Goal: Check status: Check status

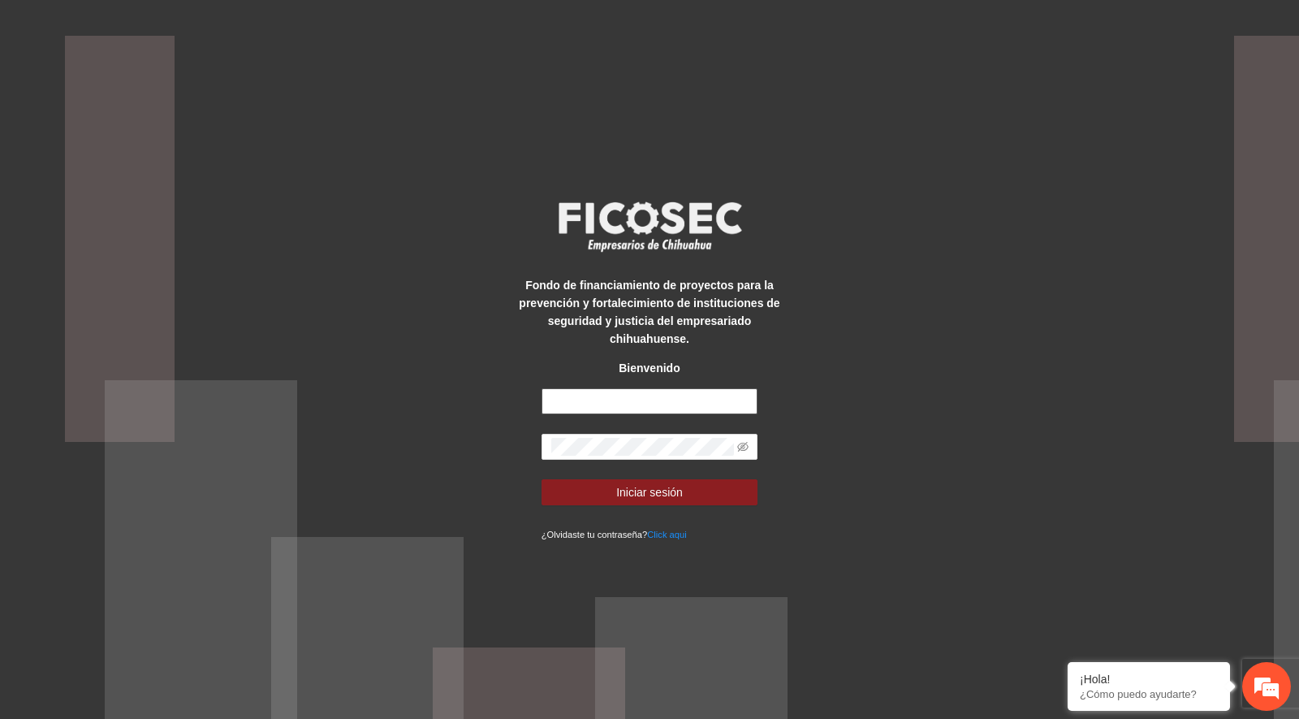
click at [607, 392] on input "text" at bounding box center [650, 401] width 217 height 26
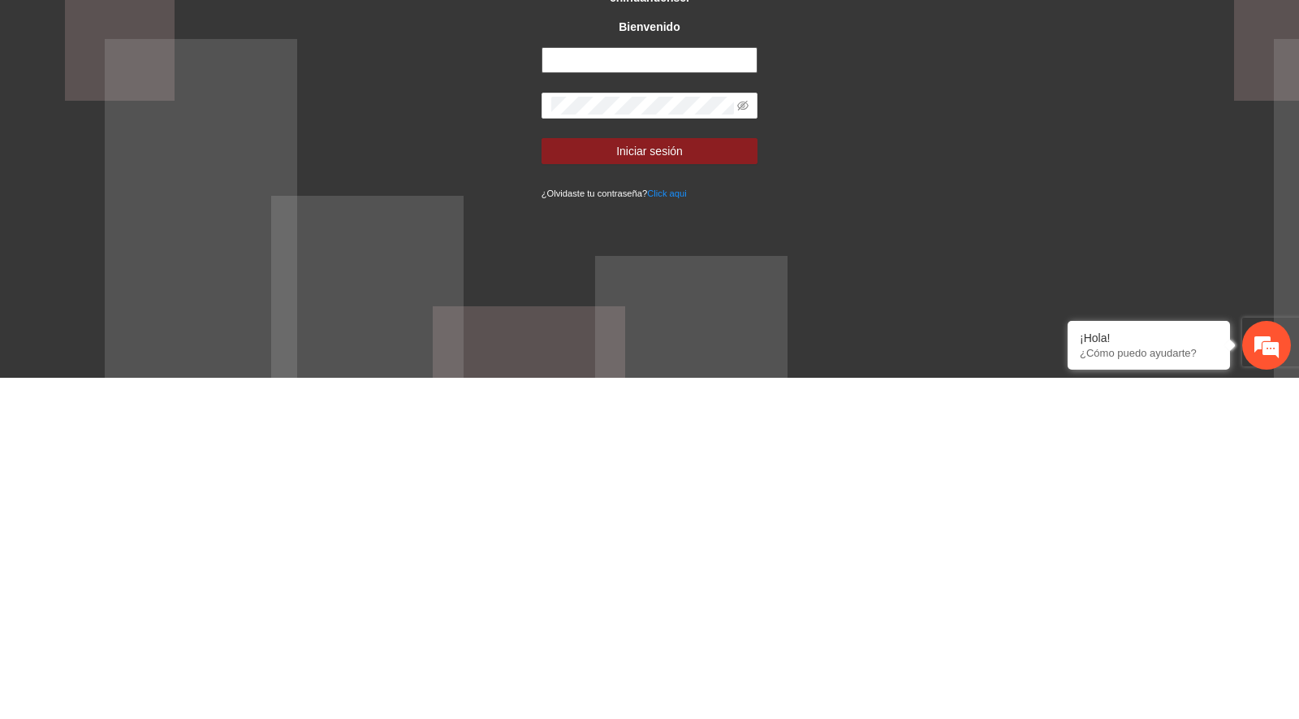
click at [651, 399] on input "text" at bounding box center [650, 401] width 217 height 26
type input "**********"
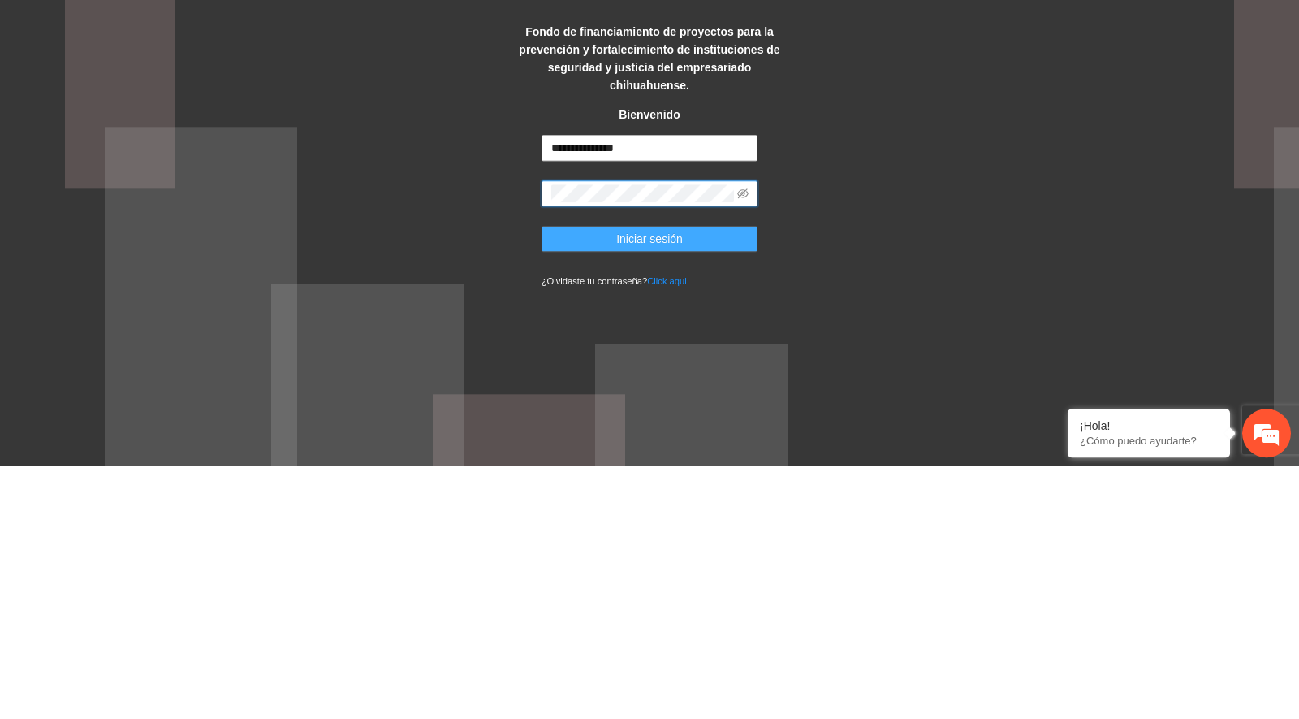
click at [619, 494] on button "Iniciar sesión" at bounding box center [650, 492] width 217 height 26
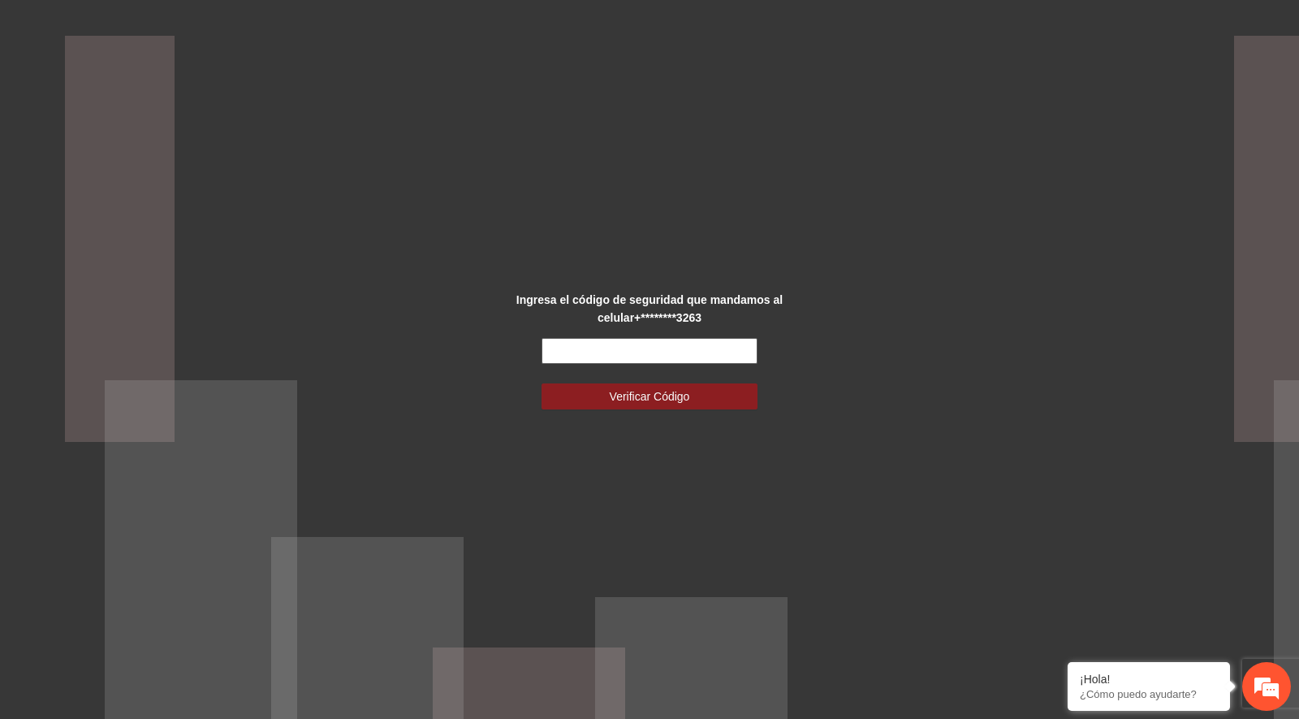
click at [625, 353] on input "text" at bounding box center [650, 351] width 217 height 26
type input "******"
click at [666, 402] on span "Verificar Código" at bounding box center [650, 396] width 80 height 18
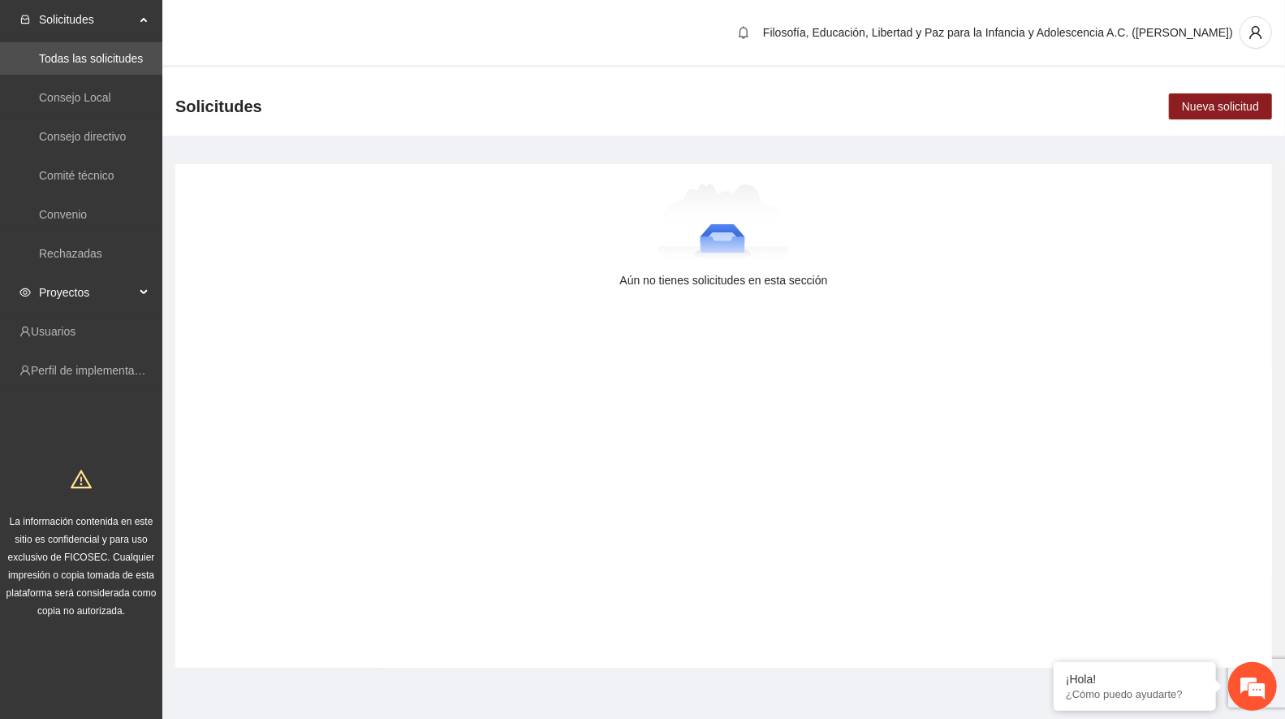
click at [81, 288] on span "Proyectos" at bounding box center [87, 292] width 96 height 32
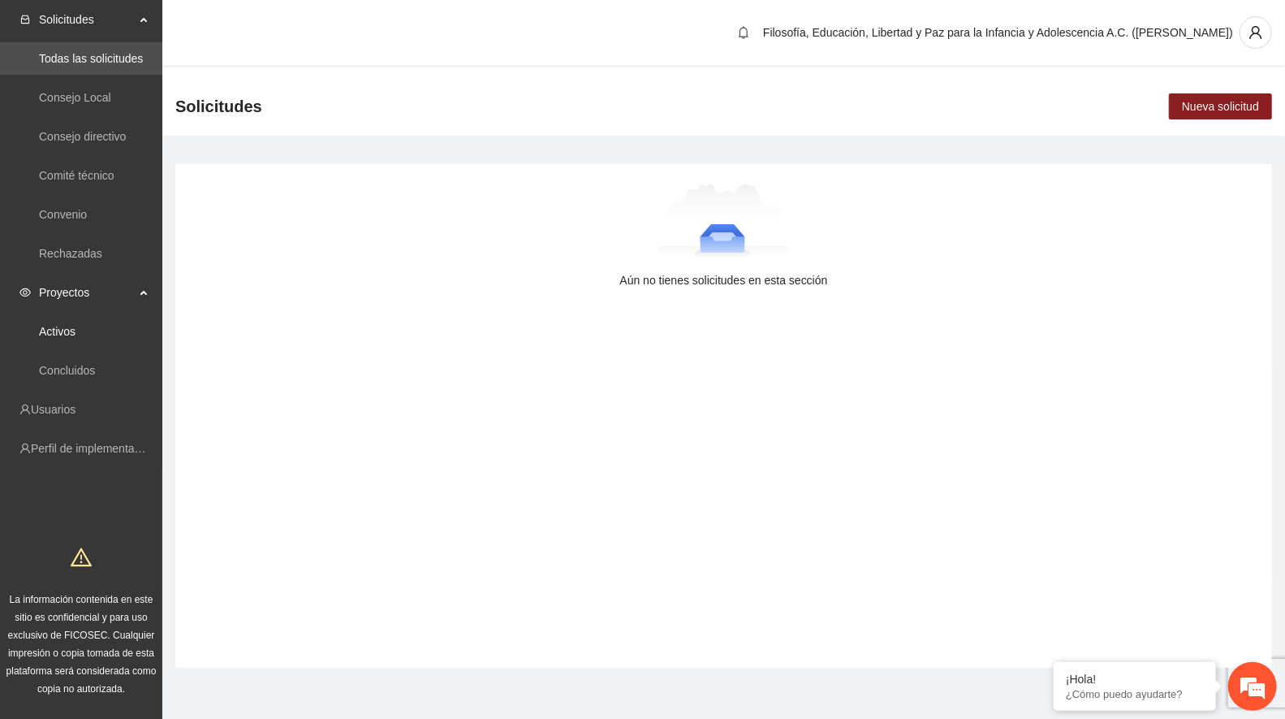
click at [76, 337] on link "Activos" at bounding box center [57, 331] width 37 height 13
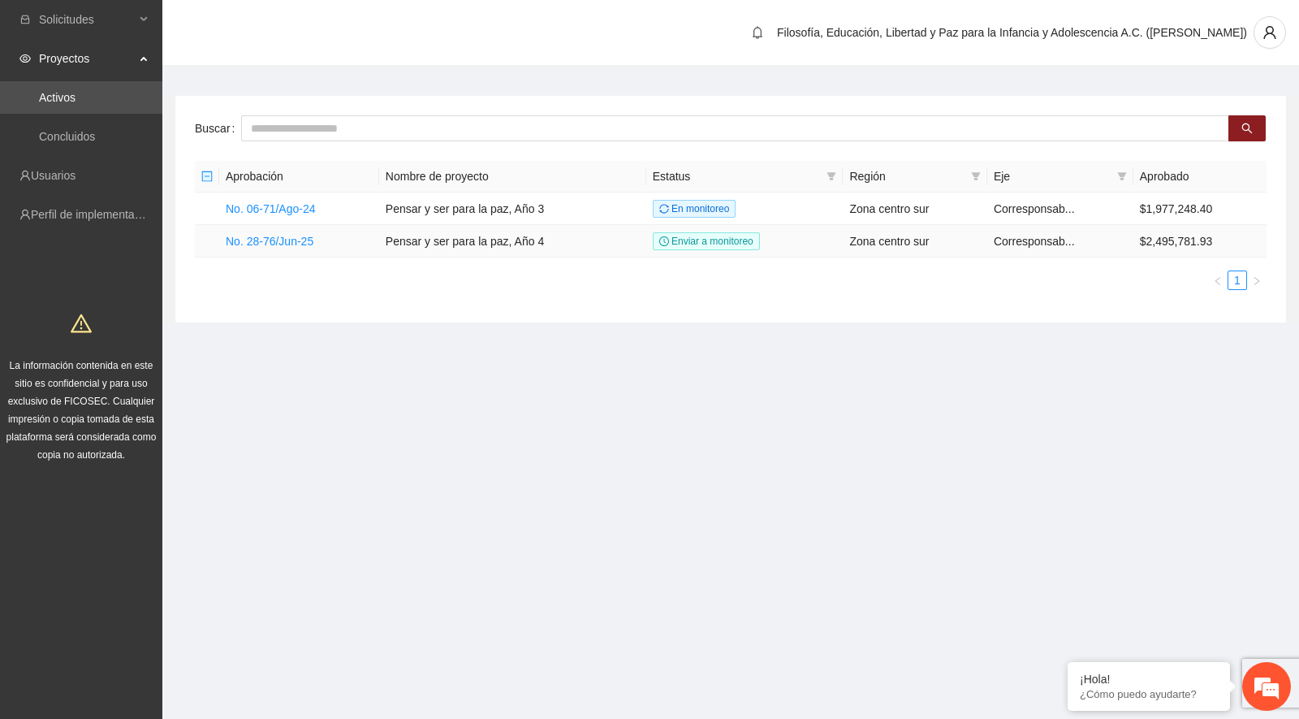
click at [307, 235] on link "No. 28-76/Jun-25" at bounding box center [270, 241] width 88 height 13
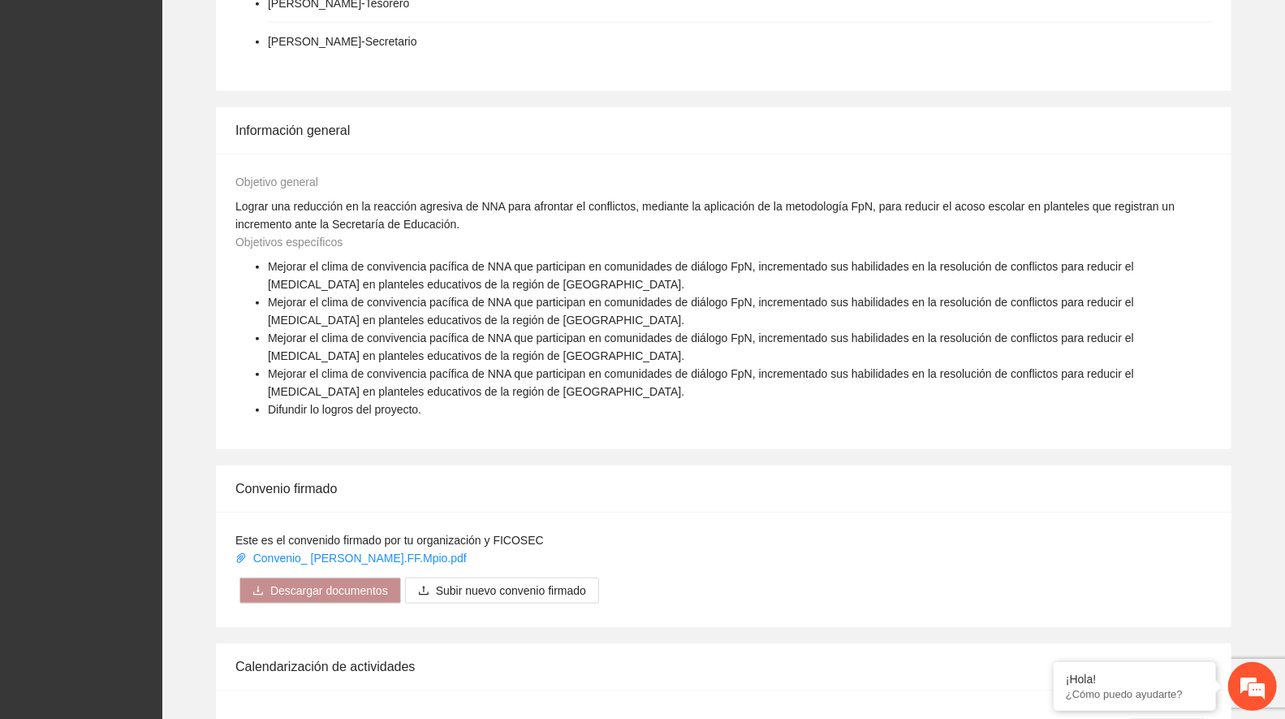
scroll to position [391, 0]
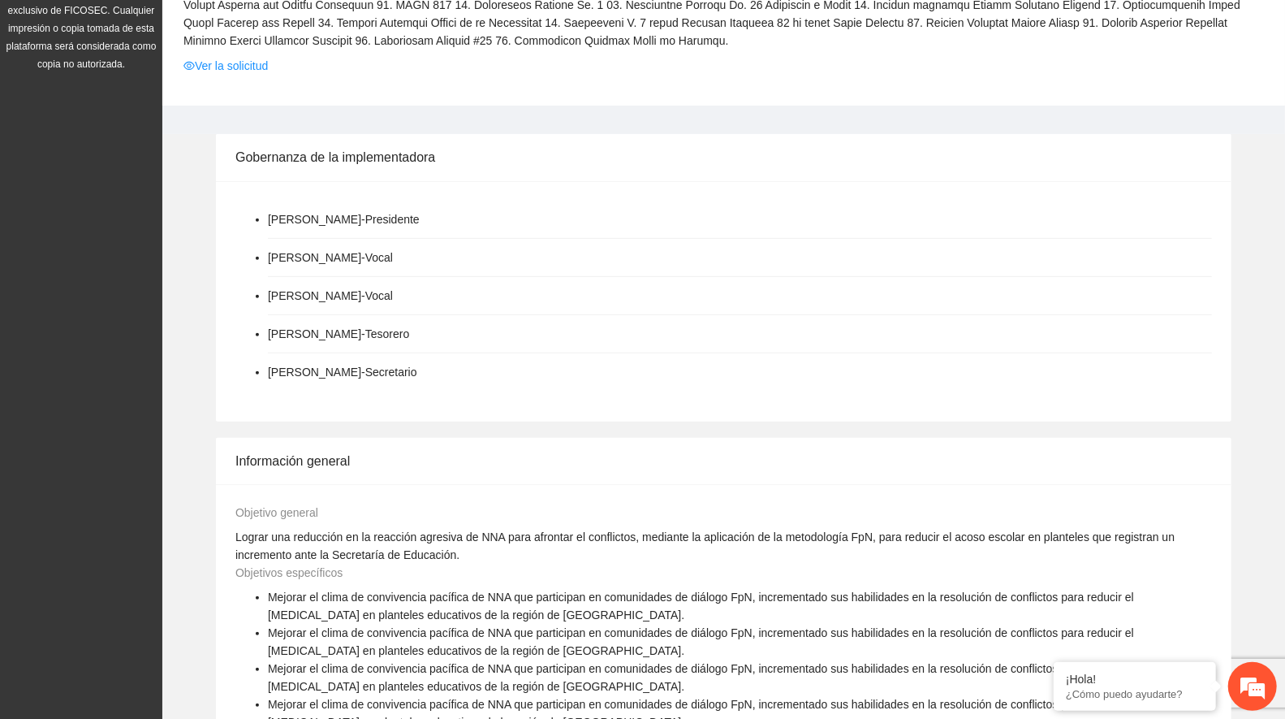
click at [220, 70] on link "Ver la solicitud" at bounding box center [226, 66] width 84 height 18
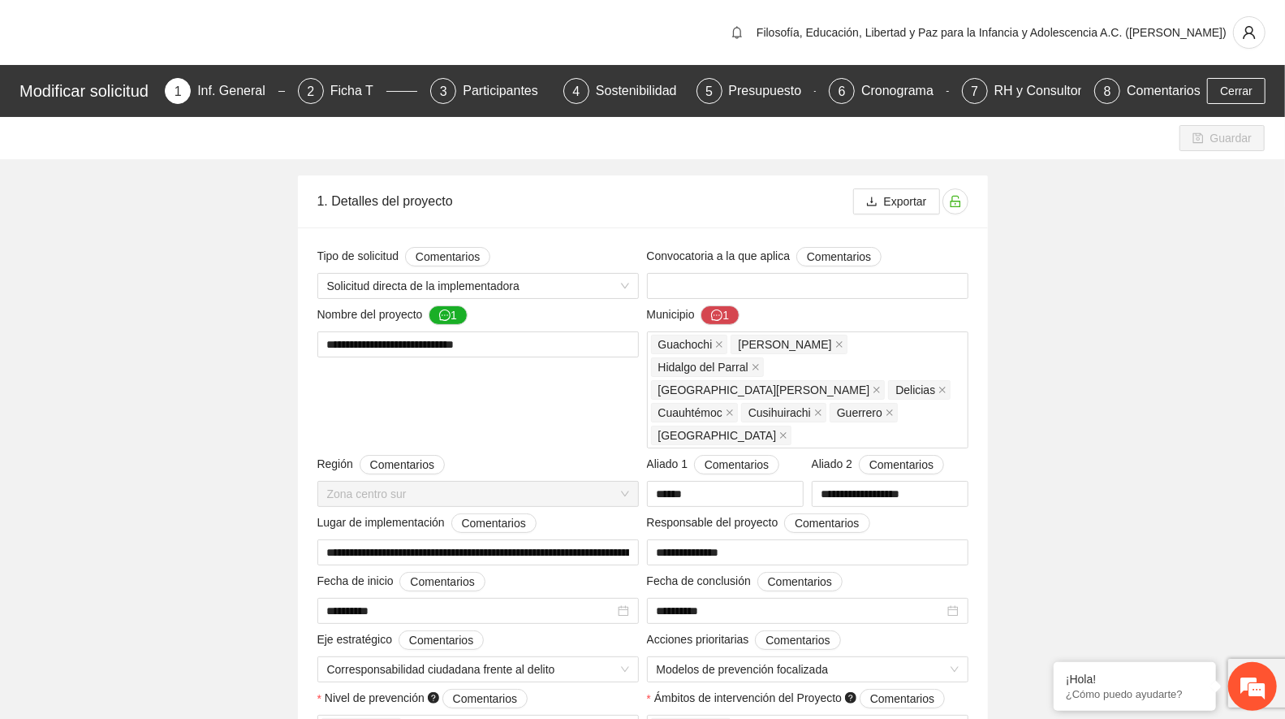
click at [363, 89] on div "Ficha T" at bounding box center [358, 91] width 56 height 26
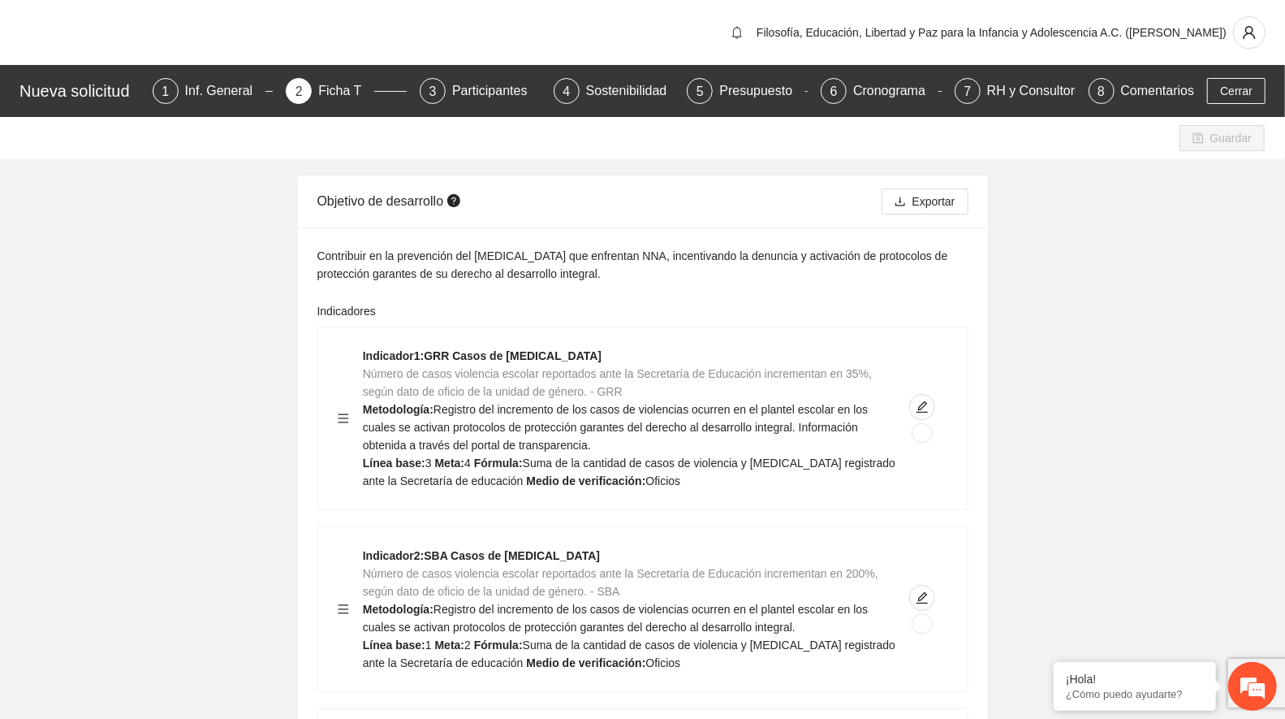
click at [463, 91] on div "Participantes" at bounding box center [496, 91] width 89 height 26
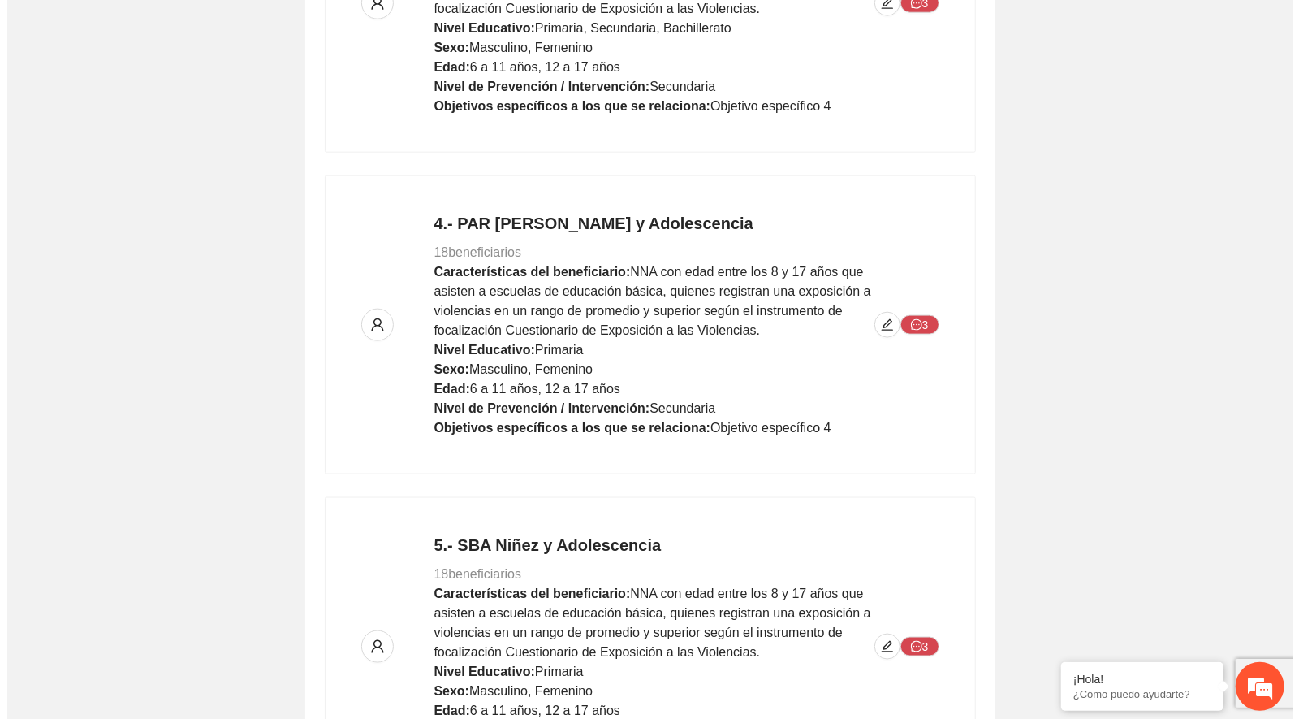
scroll to position [992, 0]
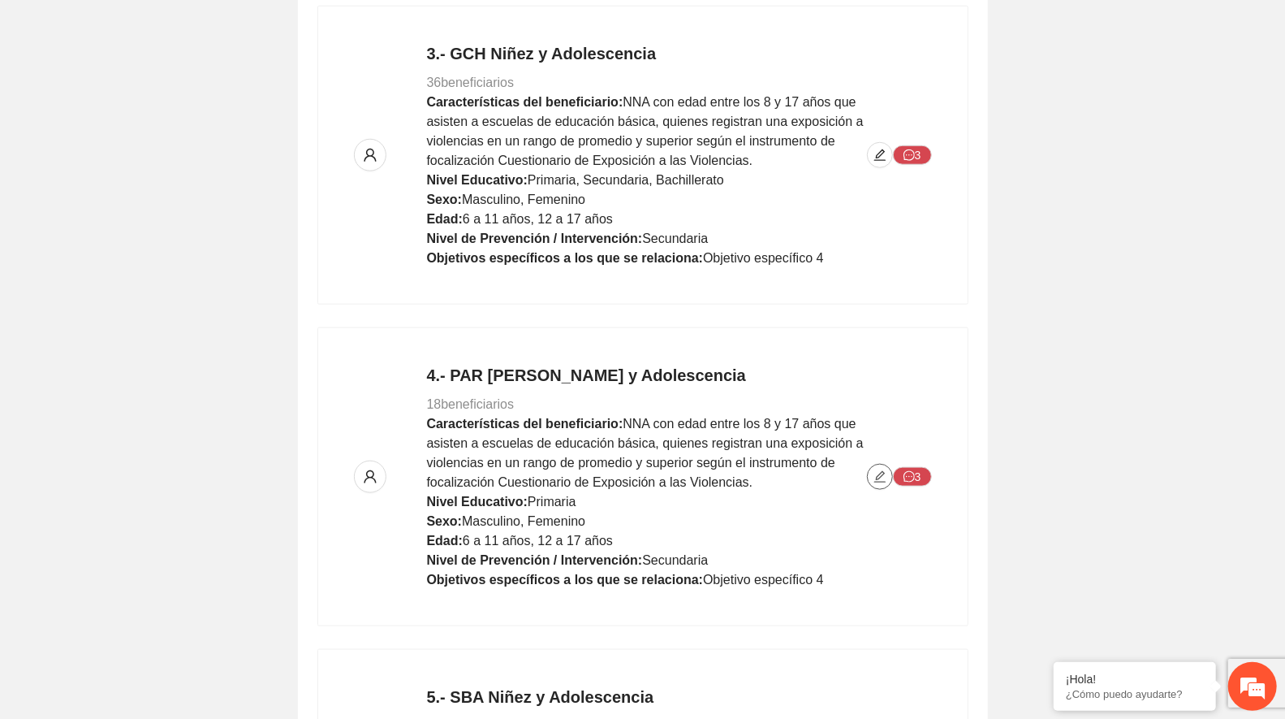
click at [877, 475] on icon "edit" at bounding box center [880, 476] width 13 height 13
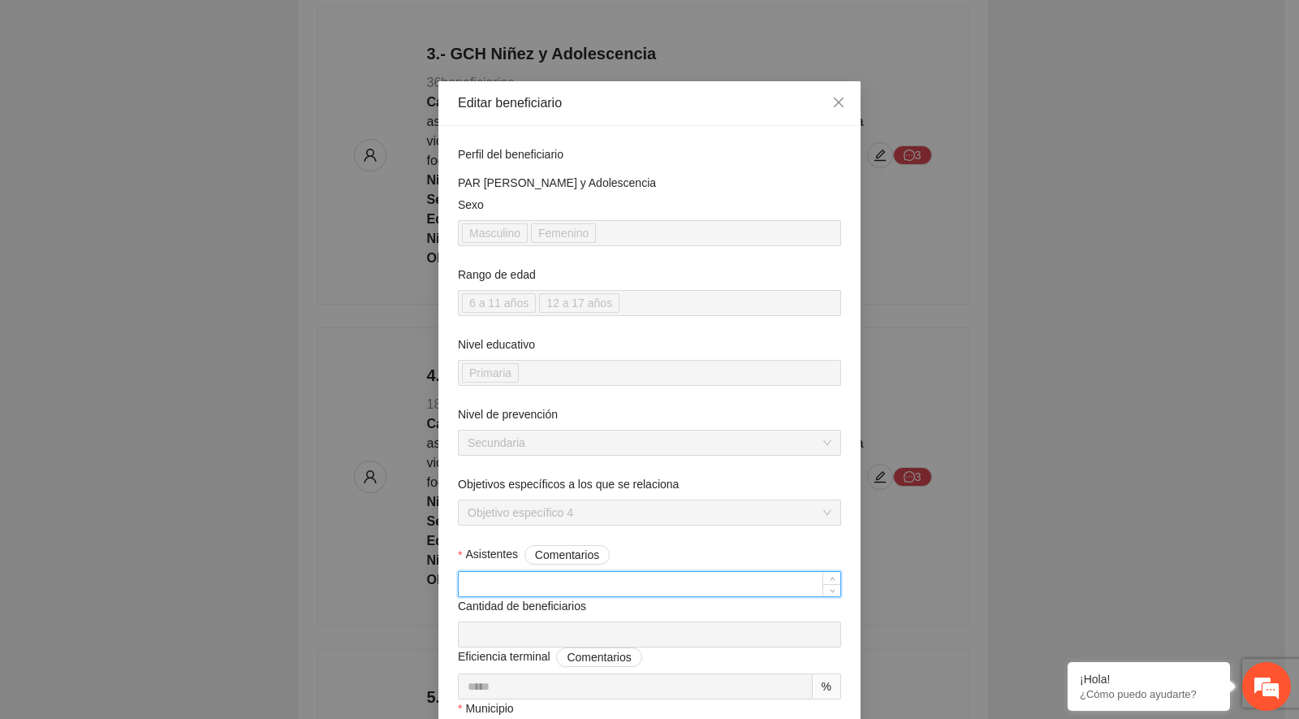
drag, startPoint x: 498, startPoint y: 585, endPoint x: 436, endPoint y: 583, distance: 61.7
click at [414, 639] on div "**********" at bounding box center [649, 359] width 1299 height 719
drag, startPoint x: 491, startPoint y: 575, endPoint x: 449, endPoint y: 583, distance: 43.0
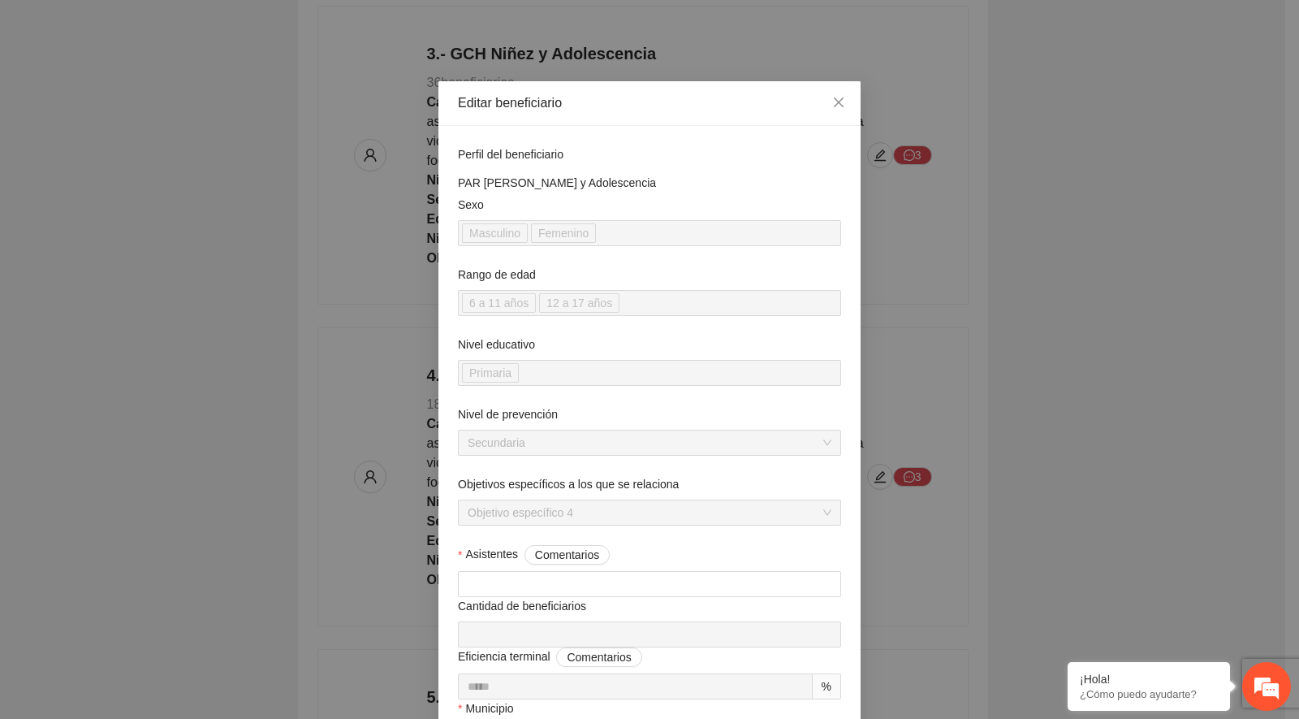
click at [430, 631] on div "**********" at bounding box center [649, 359] width 1299 height 719
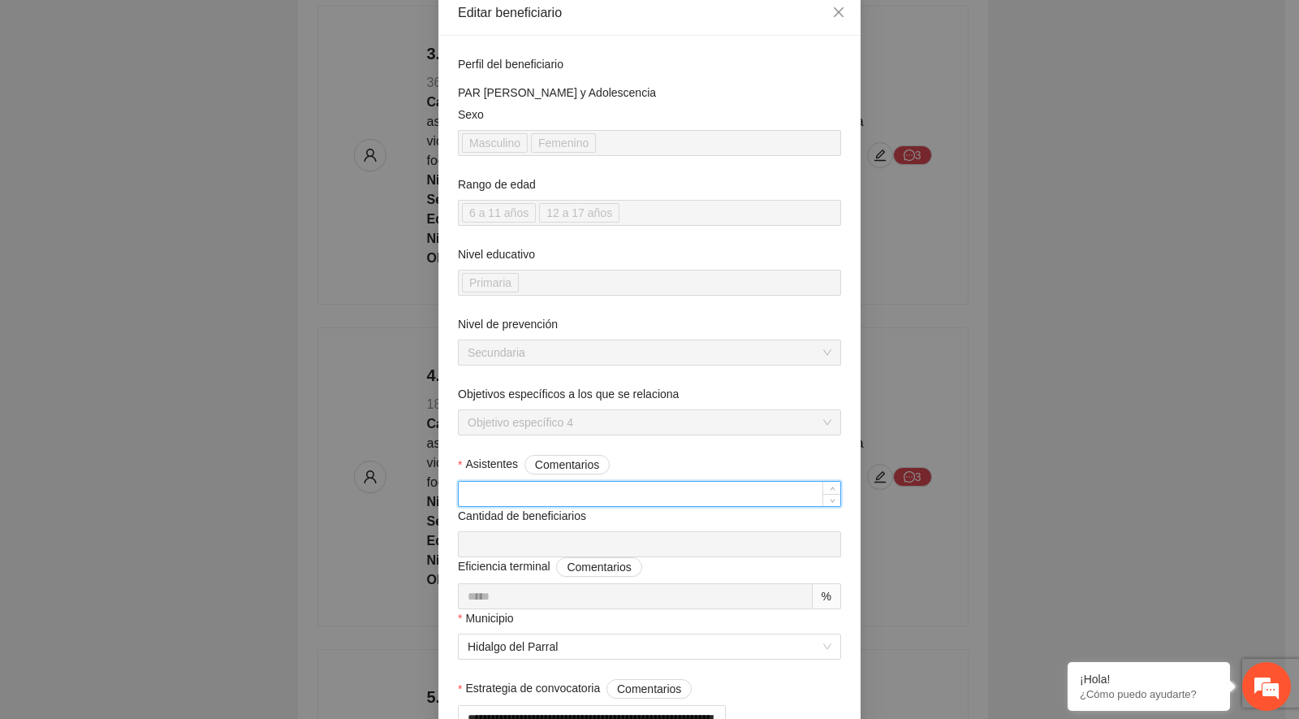
drag, startPoint x: 497, startPoint y: 492, endPoint x: 440, endPoint y: 489, distance: 56.9
